Goal: Find specific page/section

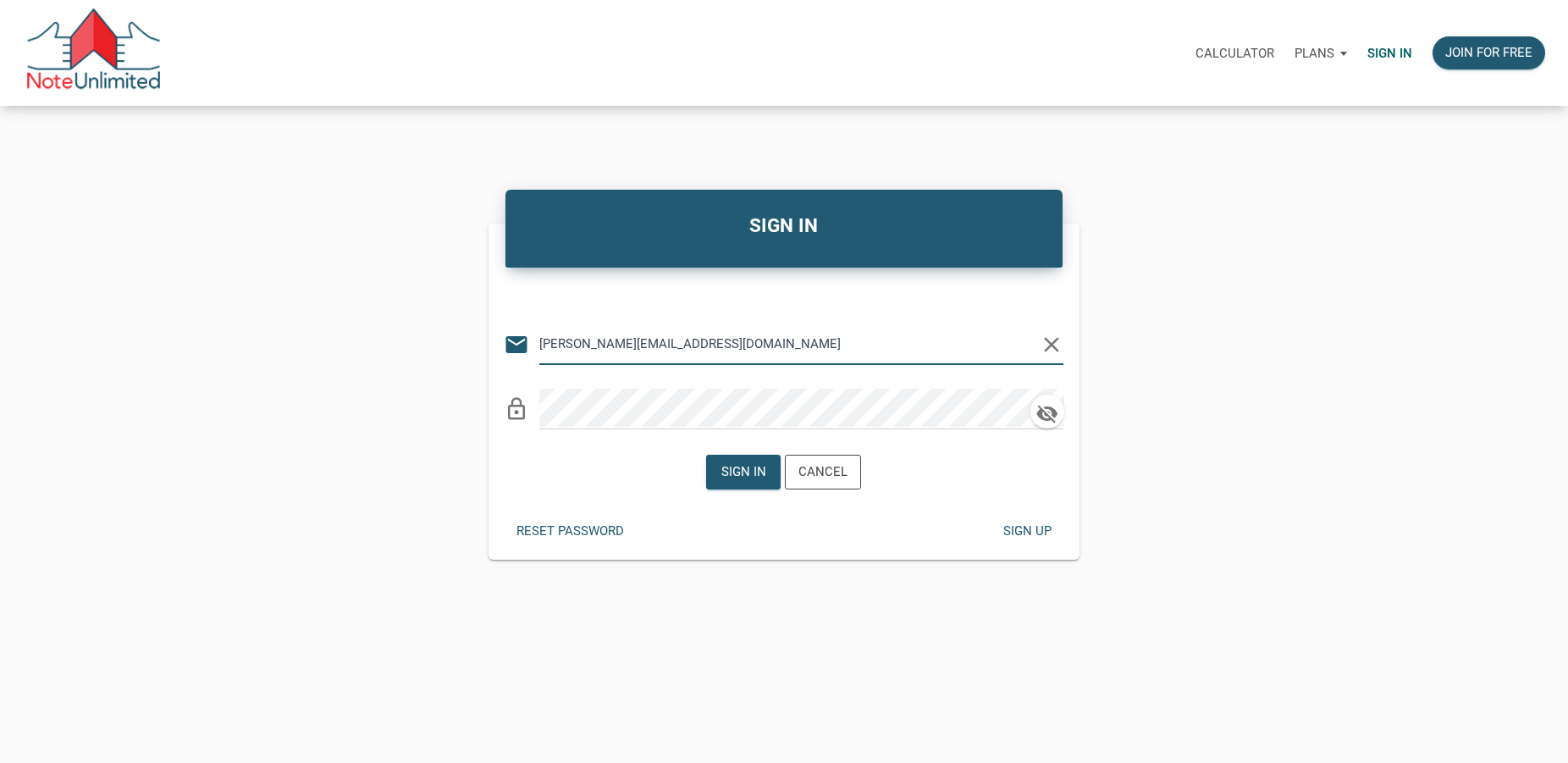
type input "[PERSON_NAME][EMAIL_ADDRESS][DOMAIN_NAME]"
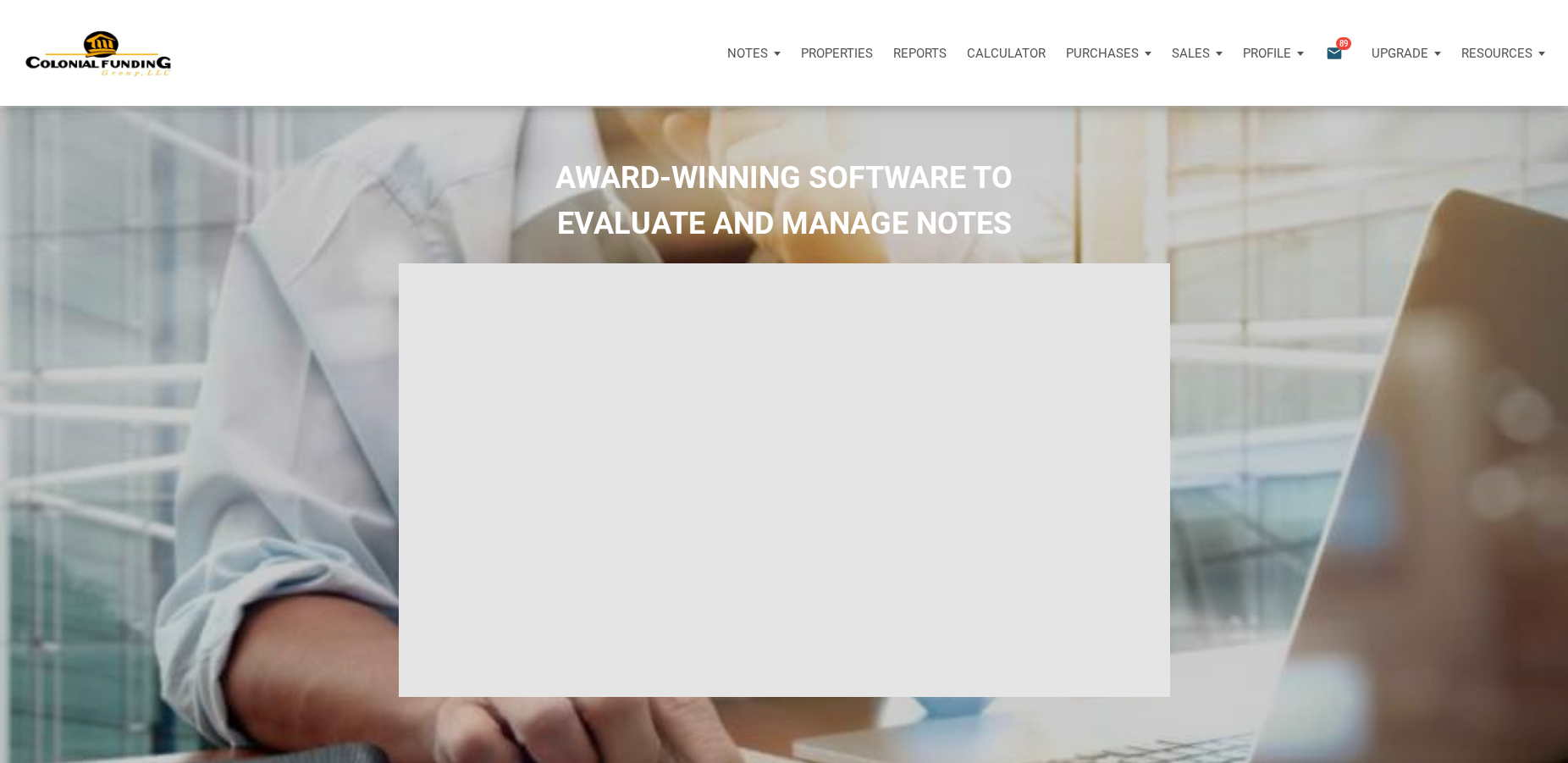
type input "Introduction to new features"
select select
click at [1332, 52] on icon "email" at bounding box center [1334, 53] width 20 height 20
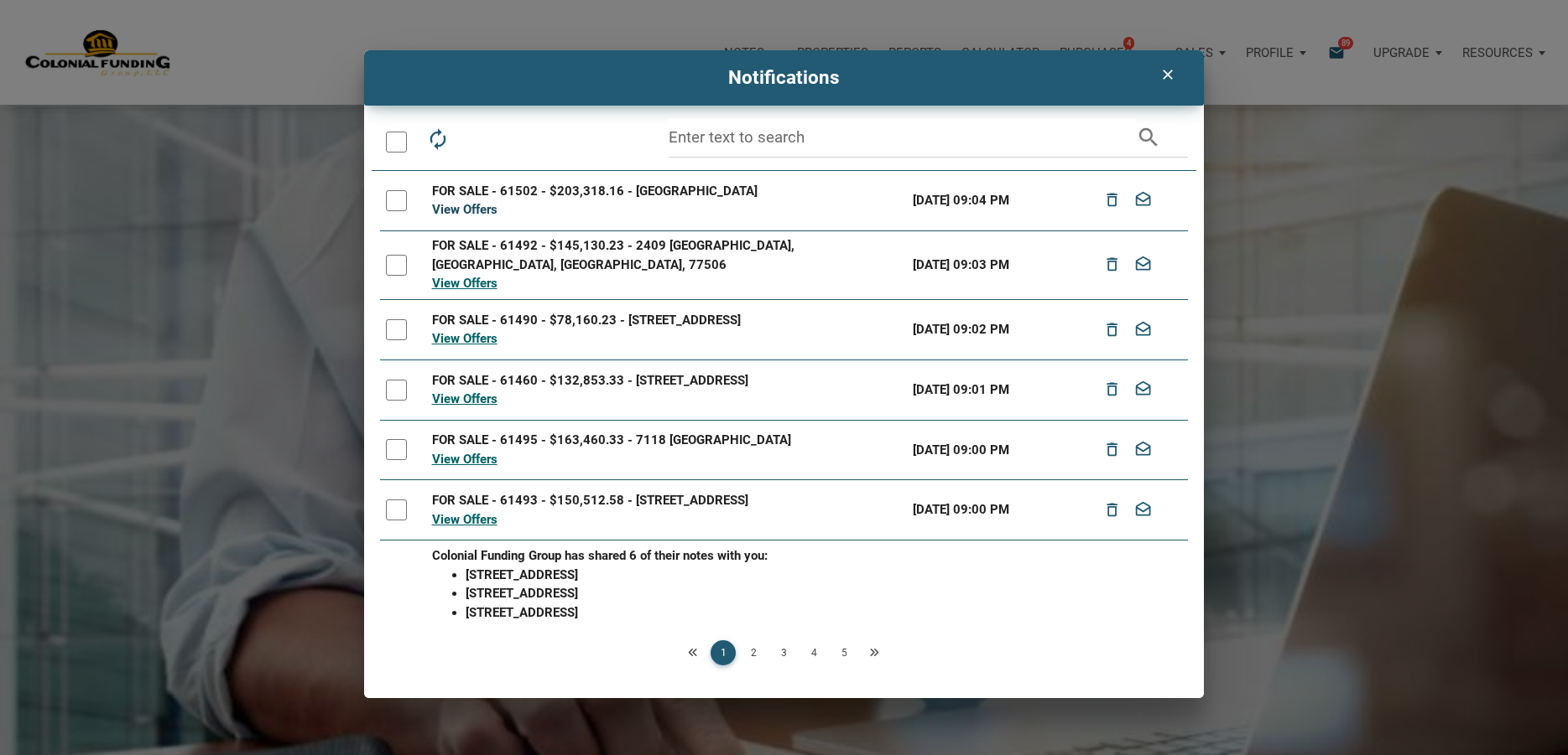
click at [482, 211] on link "View Offers" at bounding box center [465, 210] width 66 height 15
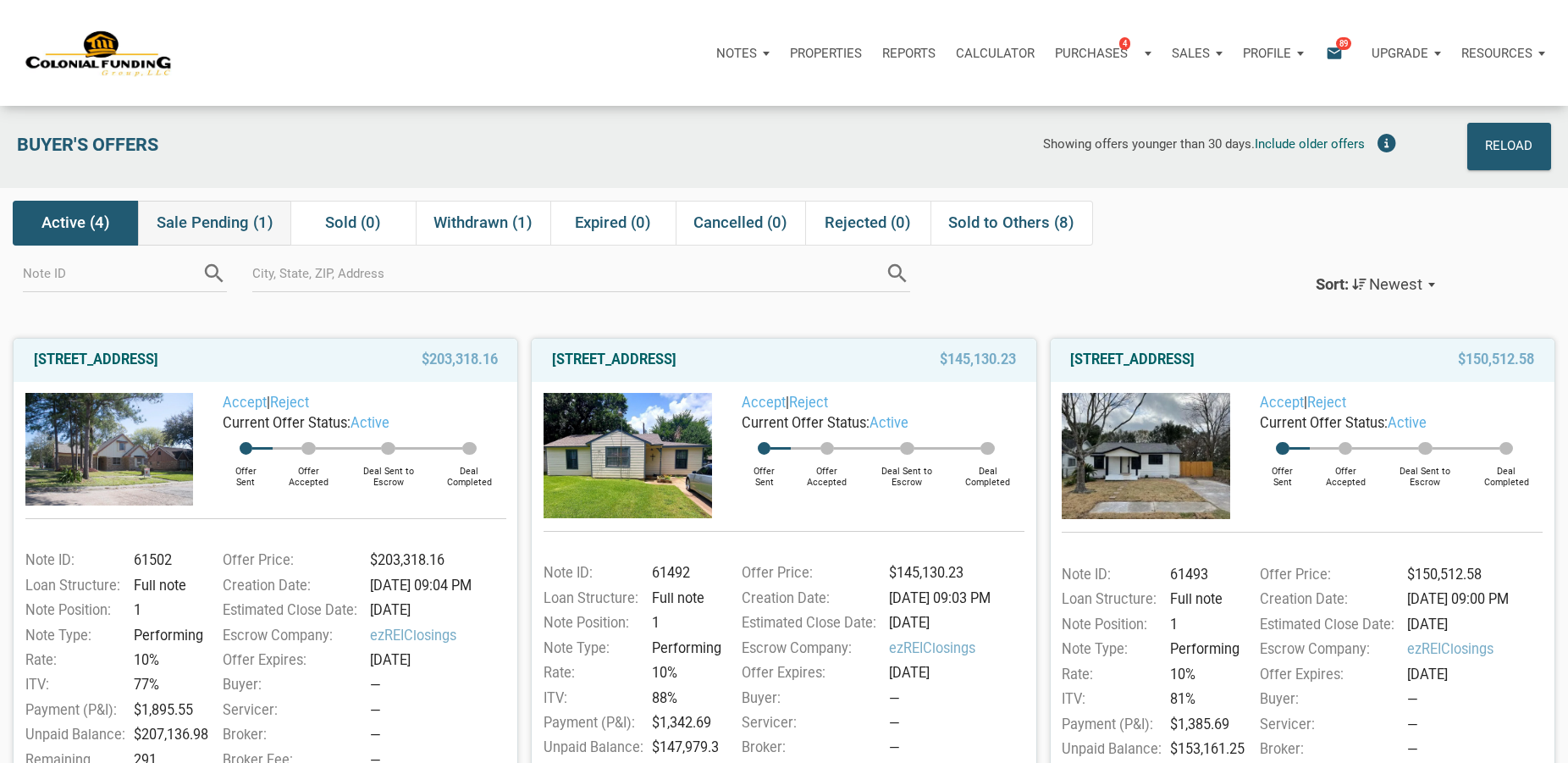
click at [196, 226] on span "Sale Pending (1)" at bounding box center [216, 222] width 117 height 20
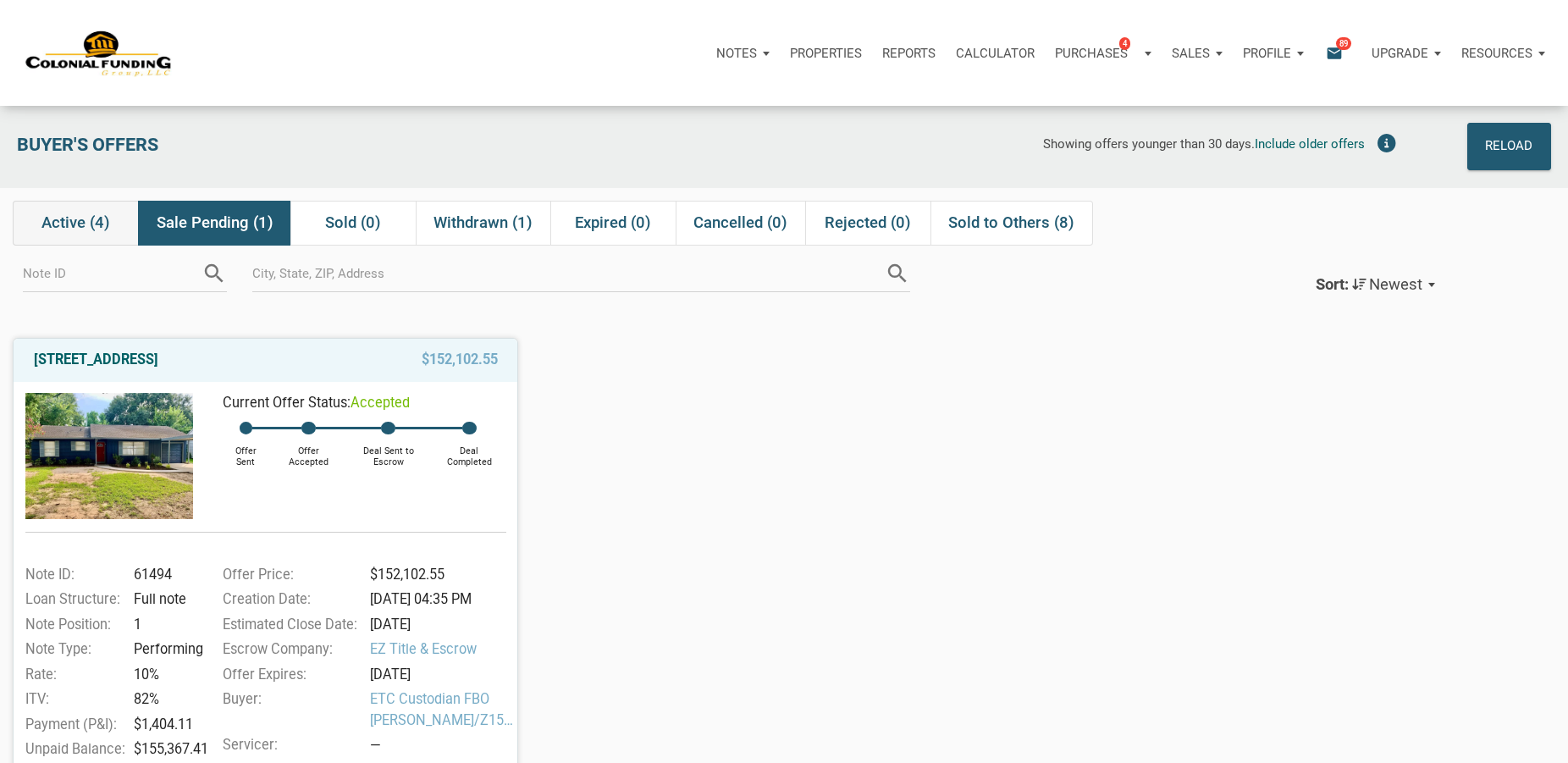
click at [61, 226] on span "Active (4)" at bounding box center [76, 222] width 68 height 20
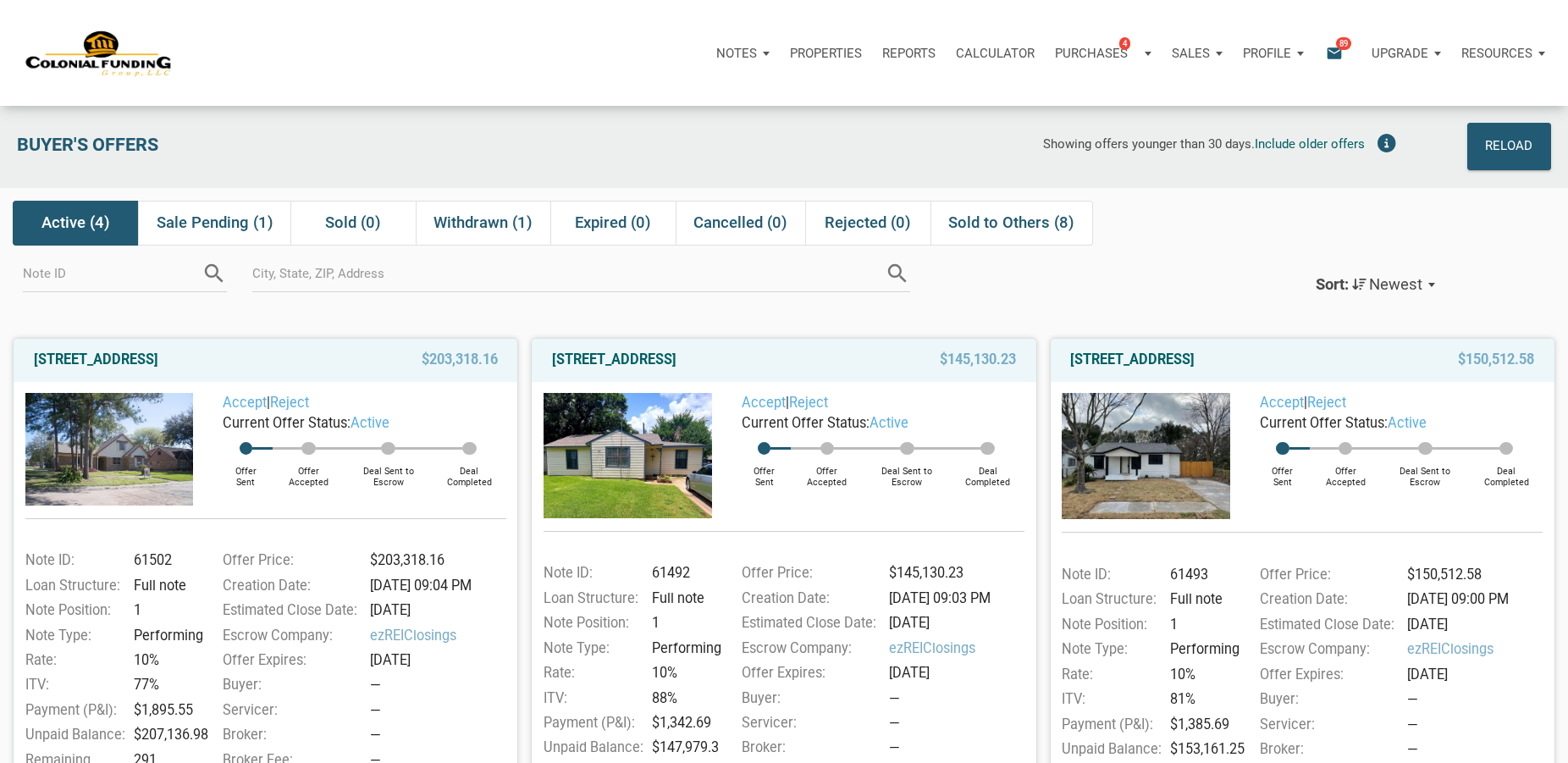
click at [556, 48] on div "Notes Dashboard Transactions Properties Reports Calculator Purchases 4 Note Off…" at bounding box center [864, 54] width 1383 height 51
